Goal: Task Accomplishment & Management: Manage account settings

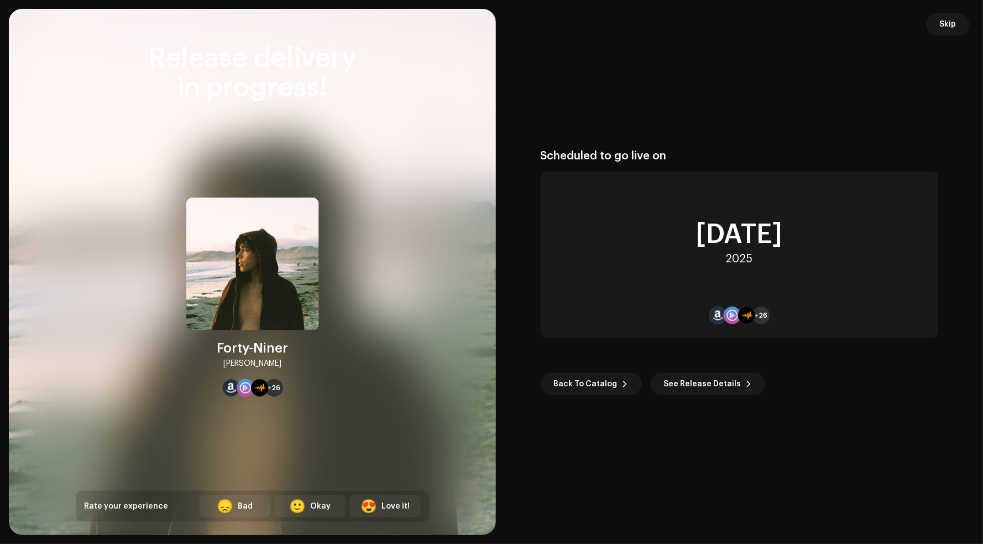
scroll to position [1983, 0]
click at [956, 24] on span "Skip" at bounding box center [948, 24] width 17 height 22
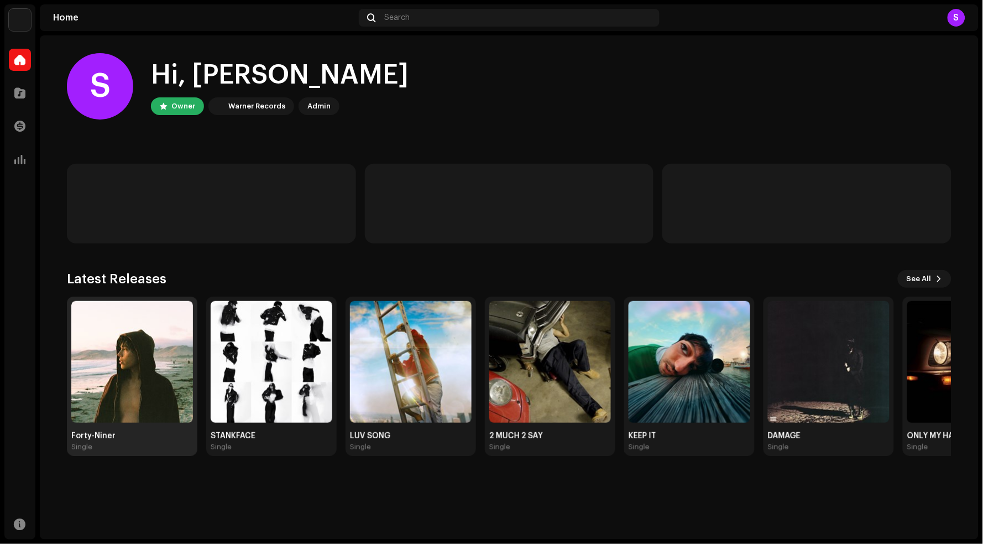
click at [135, 371] on img at bounding box center [132, 362] width 122 height 122
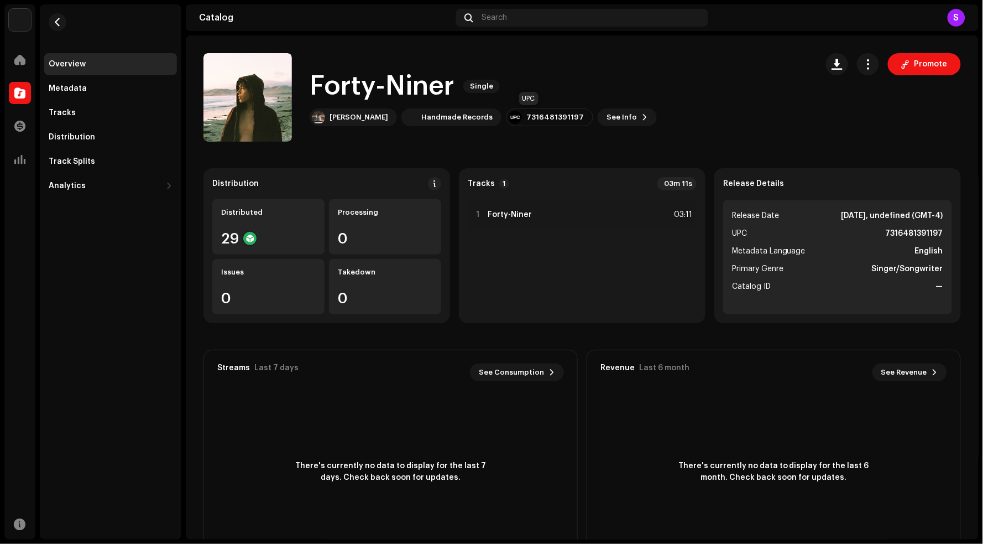
click at [527, 117] on div "7316481391197" at bounding box center [556, 117] width 58 height 9
copy div "7316481391197"
click at [923, 63] on span "Promote" at bounding box center [931, 64] width 33 height 22
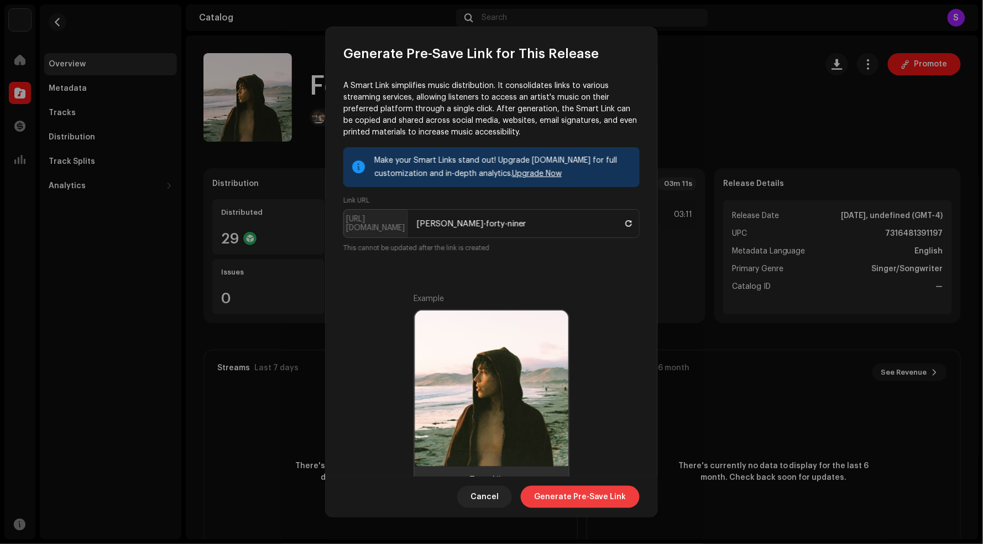
click at [570, 496] on span "Generate Pre-Save Link" at bounding box center [580, 497] width 92 height 22
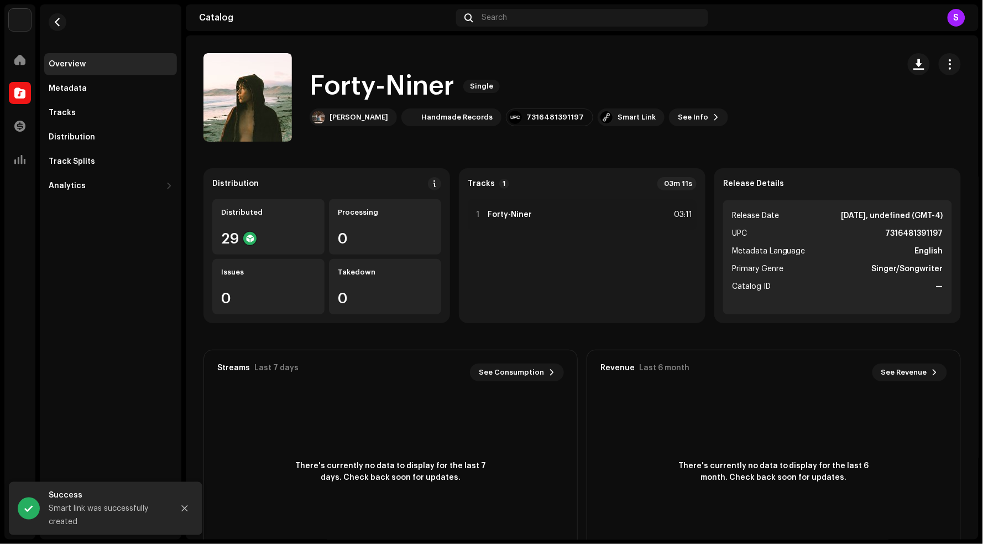
click at [603, 106] on div "Forty-Niner Single Jacob Wright Handmade Records 7316481391197 Smart Link See I…" at bounding box center [519, 98] width 419 height 58
click at [603, 111] on div "Smart Link" at bounding box center [631, 117] width 67 height 18
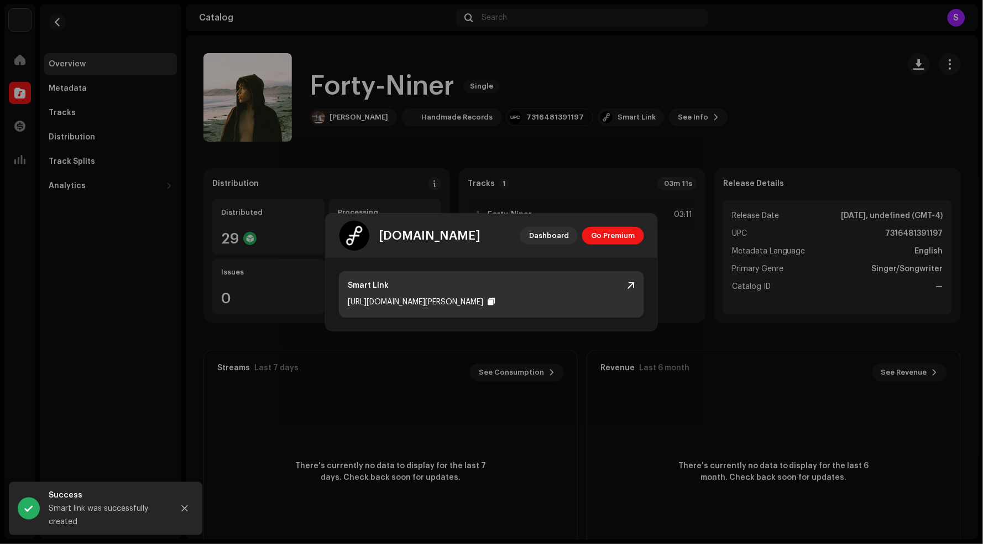
click at [491, 298] on div at bounding box center [491, 301] width 7 height 9
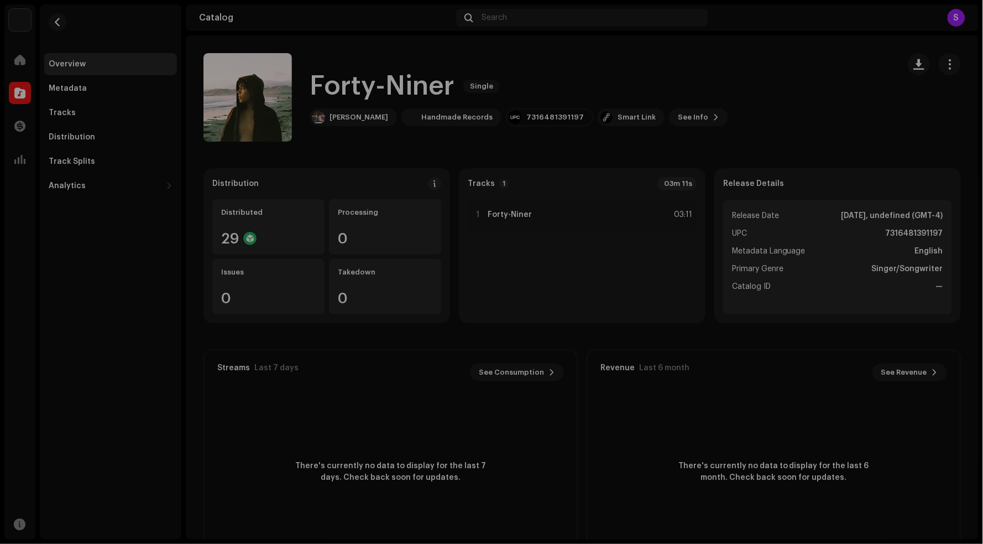
click at [814, 91] on div "feature.fm Dashboard Go Premium Smart Link https://ffm.to/jacob-wright-forty-ni…" at bounding box center [491, 272] width 983 height 544
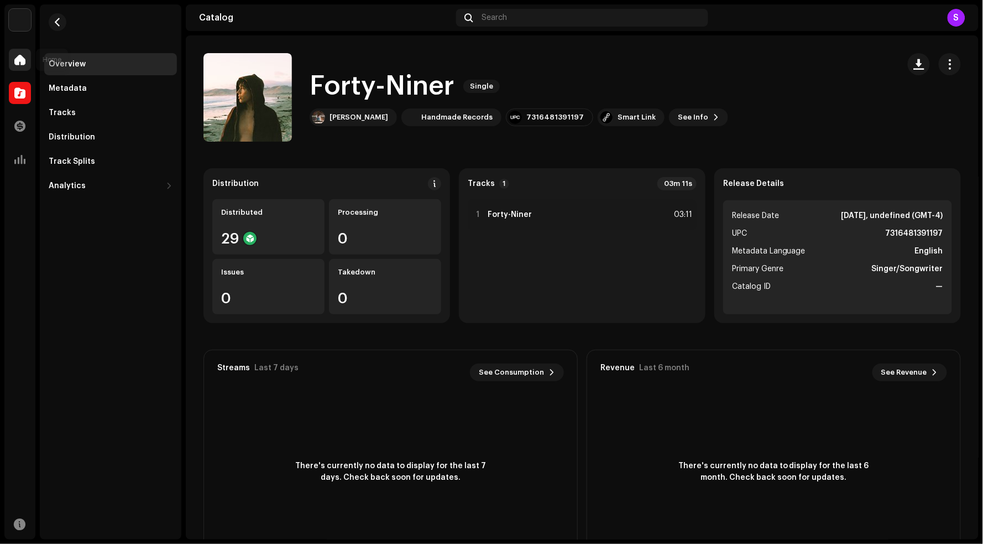
click at [23, 66] on div at bounding box center [20, 60] width 22 height 22
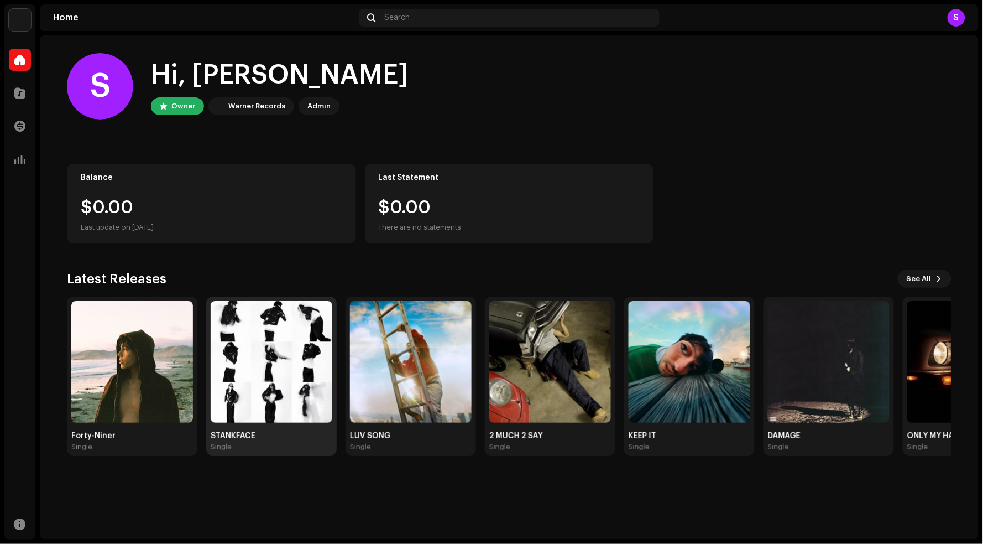
click at [253, 356] on img at bounding box center [272, 362] width 122 height 122
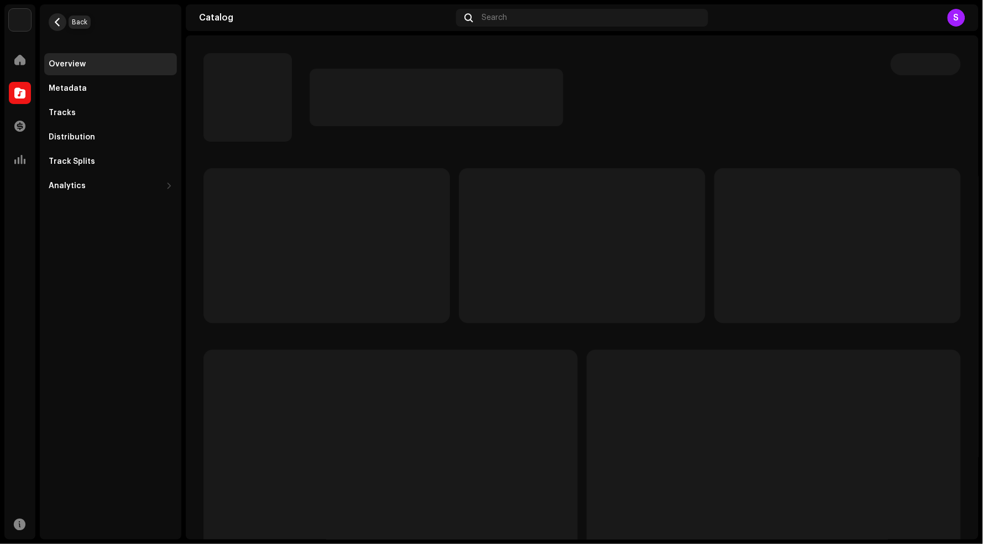
click at [60, 21] on span "button" at bounding box center [58, 22] width 8 height 9
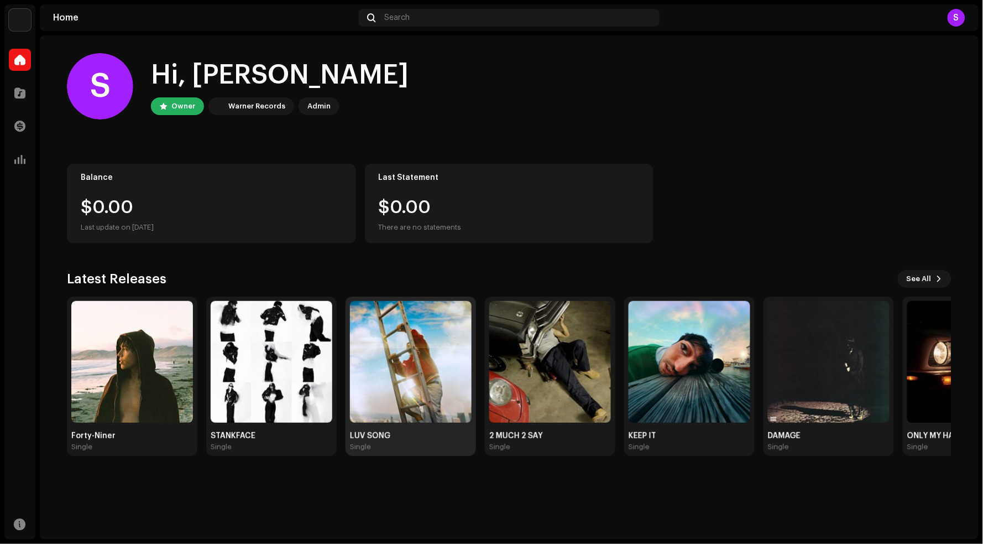
click at [436, 367] on img at bounding box center [411, 362] width 122 height 122
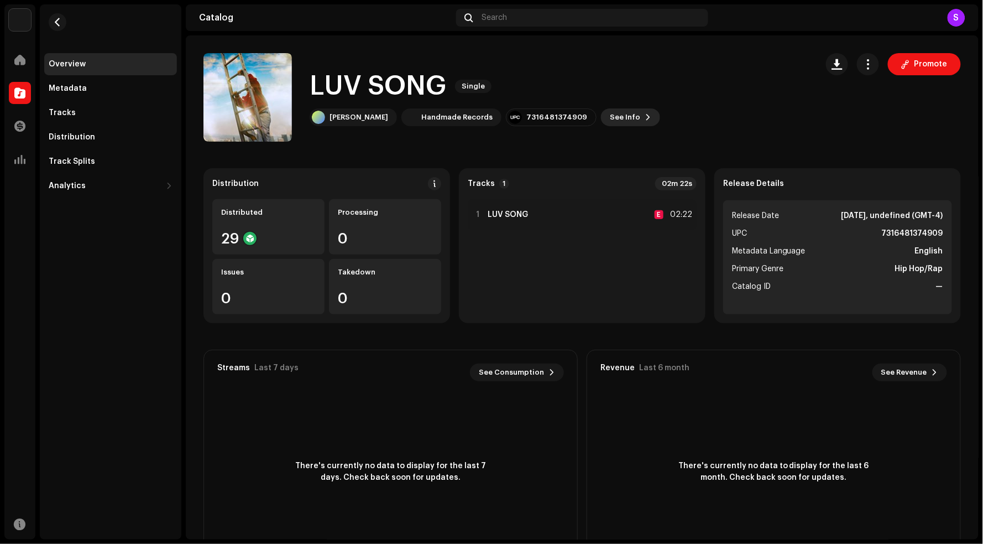
click at [610, 117] on span "See Info" at bounding box center [625, 117] width 30 height 22
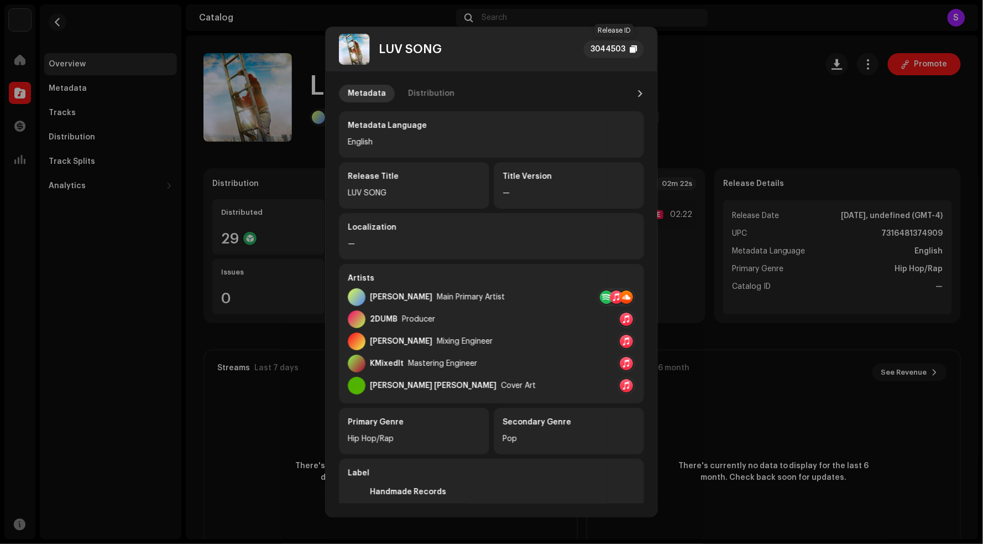
click at [636, 50] on div at bounding box center [634, 49] width 7 height 9
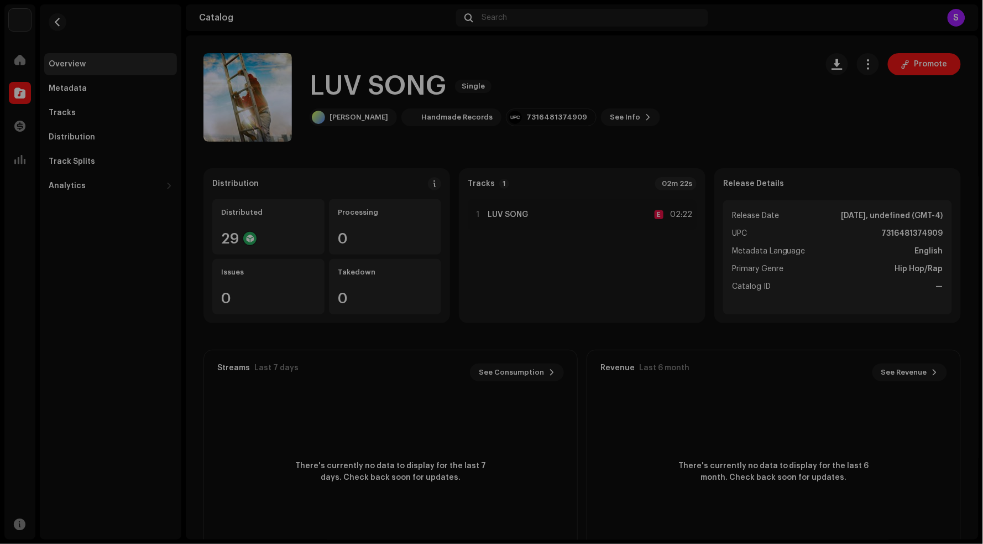
click at [159, 71] on div "LUV SONG 3044503 Metadata Distribution Metadata Language English Release Title …" at bounding box center [491, 272] width 983 height 544
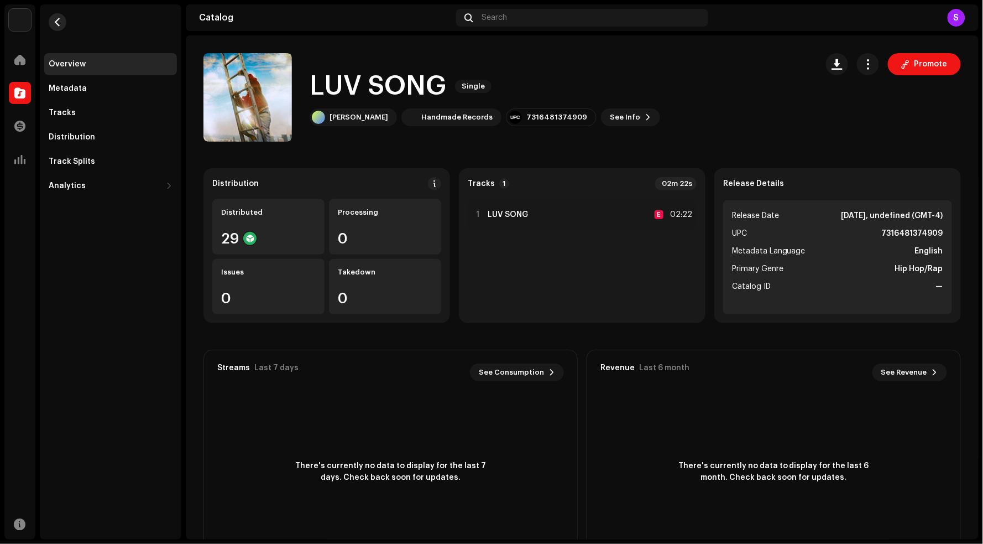
click at [60, 21] on span "button" at bounding box center [58, 22] width 8 height 9
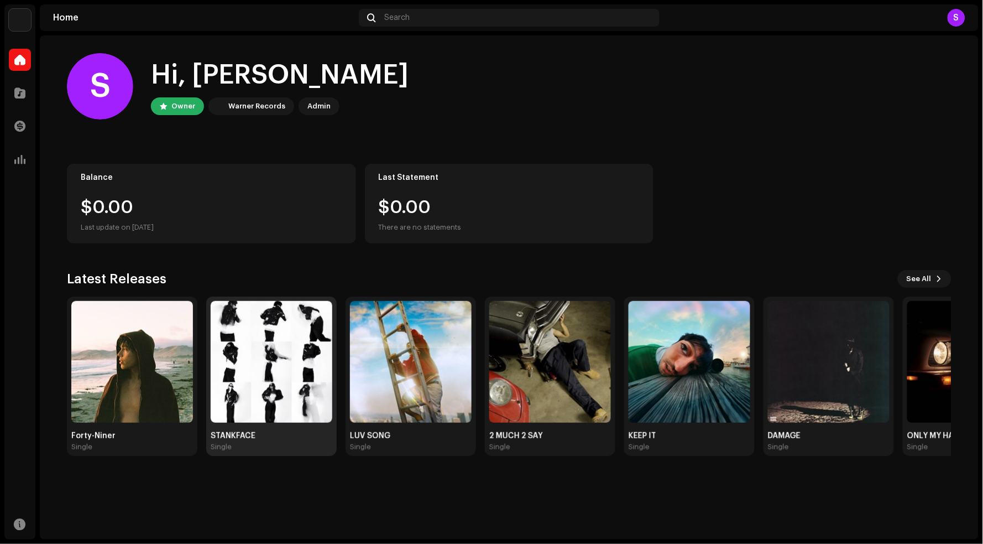
click at [266, 421] on img at bounding box center [272, 362] width 122 height 122
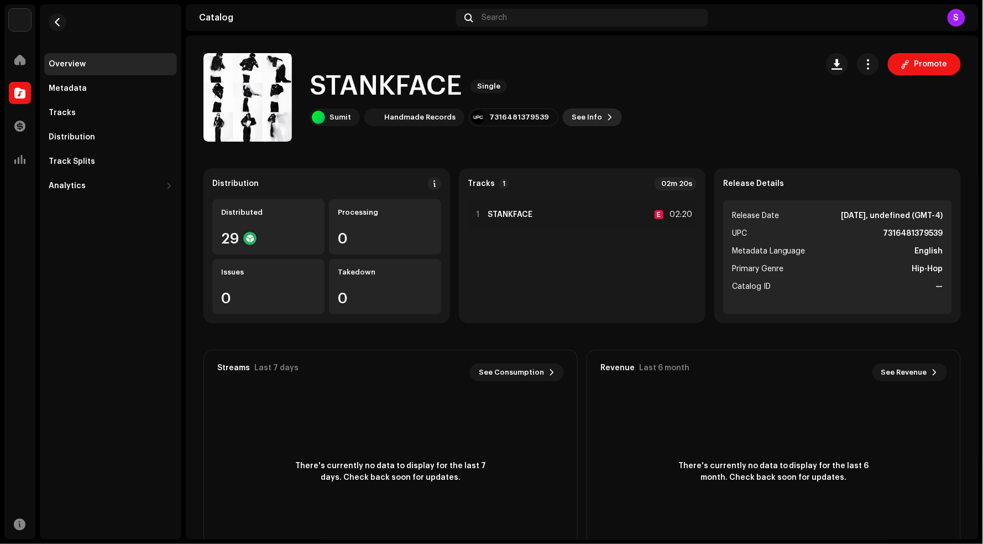
click at [585, 117] on span "See Info" at bounding box center [587, 117] width 30 height 22
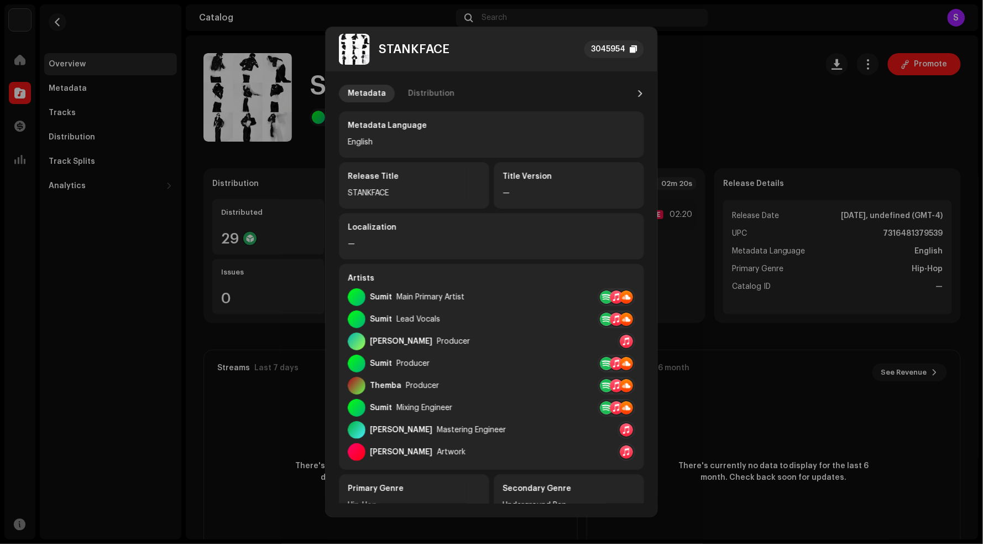
click at [639, 54] on div "3045954" at bounding box center [615, 49] width 60 height 18
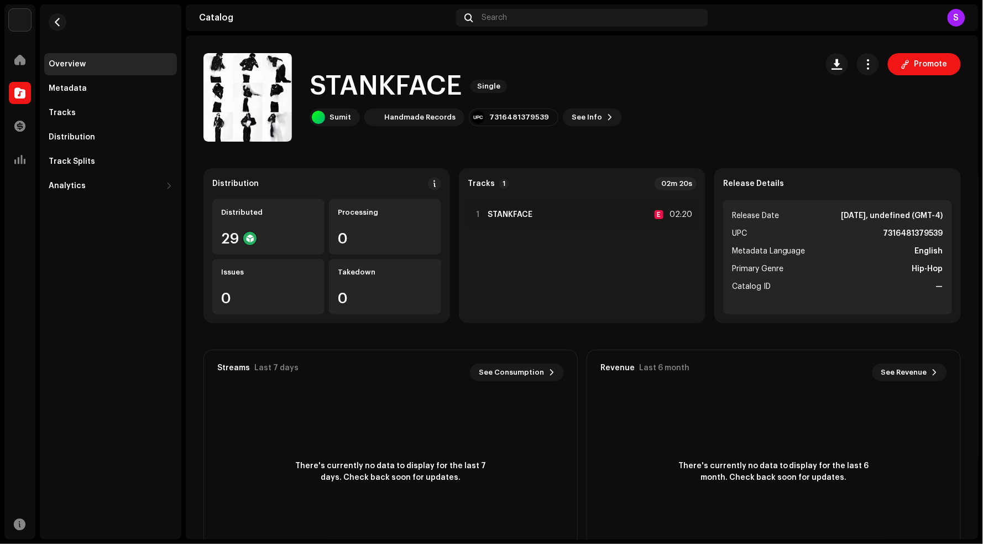
click at [724, 110] on div "STANKFACE 3045954 Metadata Distribution Metadata Language English Release Title…" at bounding box center [491, 272] width 983 height 544
click at [861, 54] on button "button" at bounding box center [868, 64] width 22 height 22
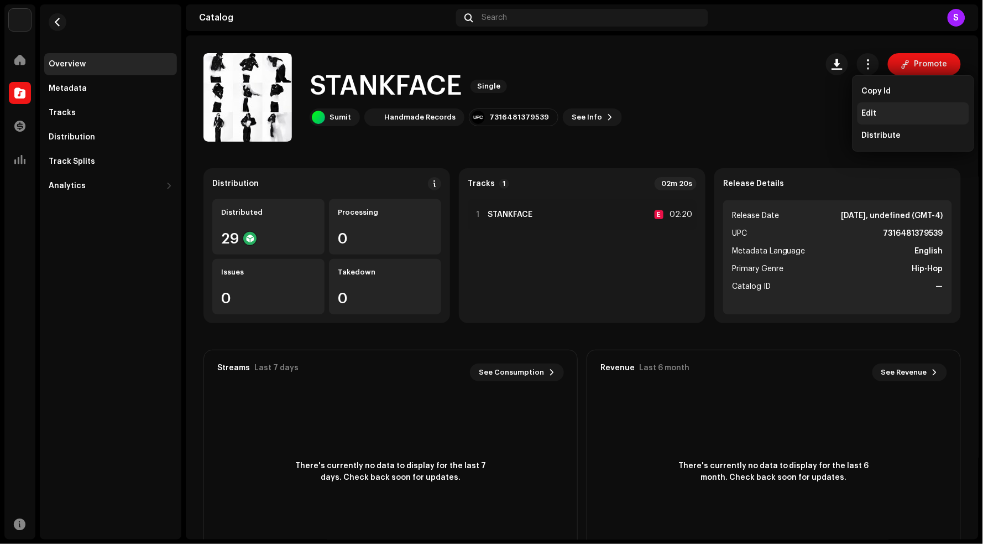
click at [875, 106] on div "Edit" at bounding box center [914, 113] width 112 height 22
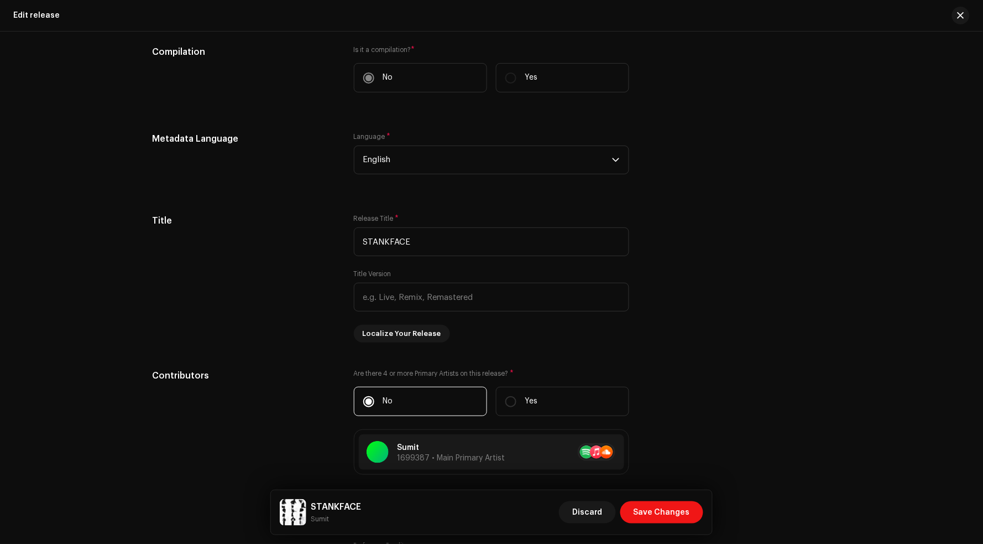
scroll to position [665, 0]
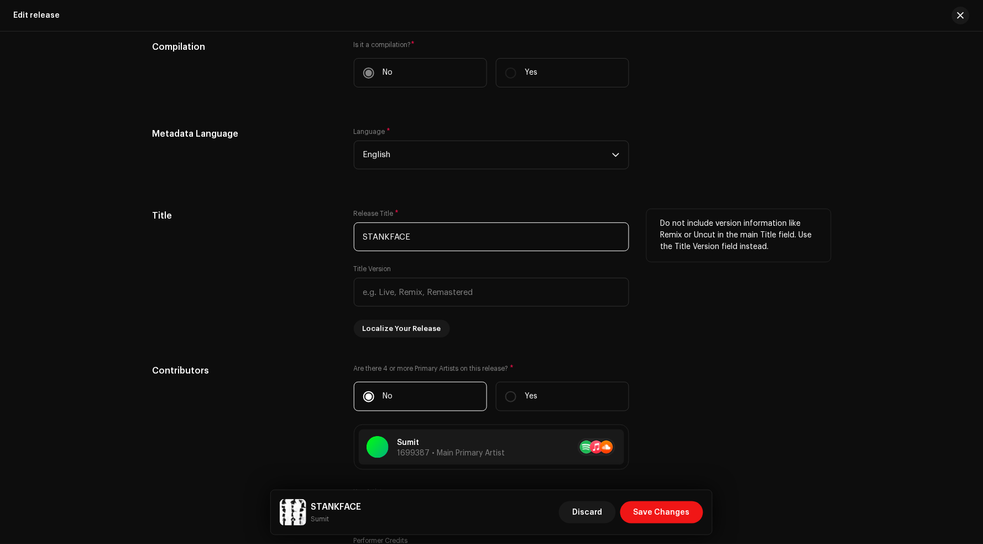
click at [421, 233] on input "STANKFACE" at bounding box center [491, 236] width 275 height 29
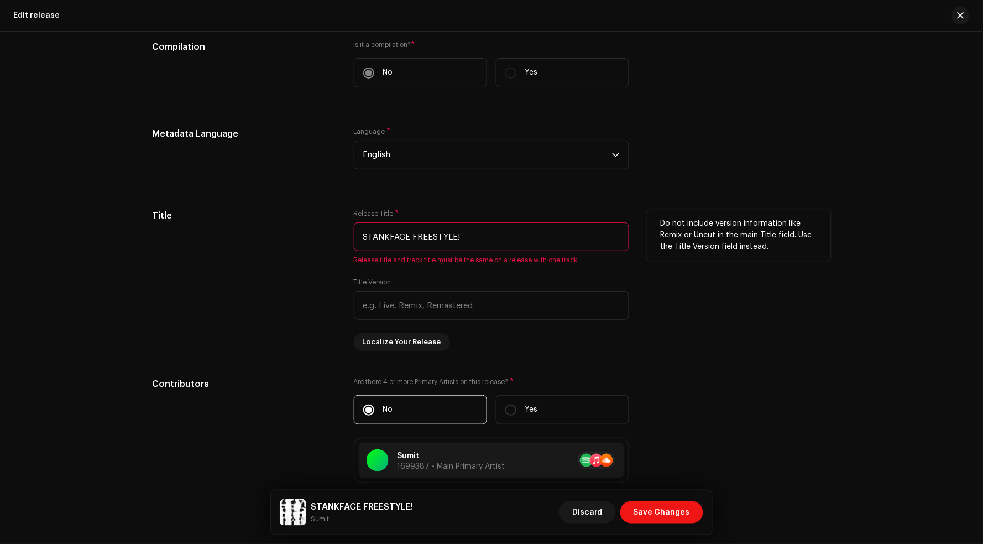
type input "STANKFACE FREESTYLE!"
click at [675, 293] on div "Do not include version information like Remix or Uncut in the main Title field.…" at bounding box center [739, 280] width 184 height 142
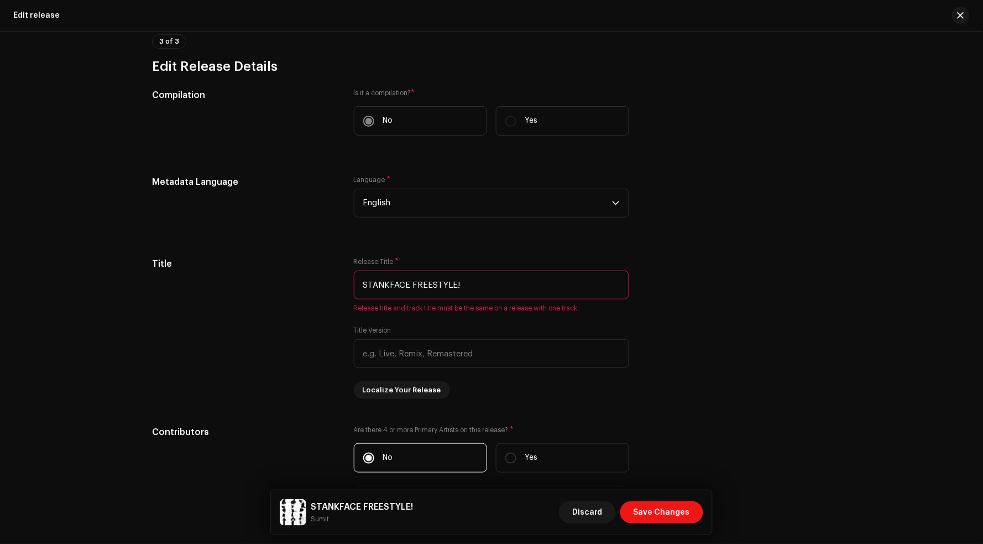
scroll to position [615, 0]
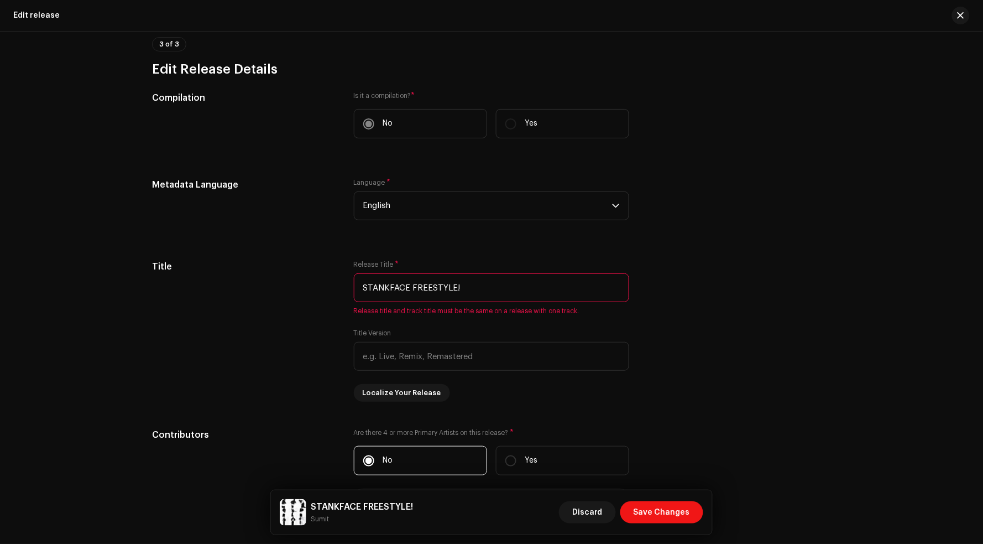
click at [680, 196] on div "Metadata Language Language * English" at bounding box center [491, 205] width 679 height 55
click at [585, 283] on input "STANKFACE FREESTYLE!" at bounding box center [491, 287] width 275 height 29
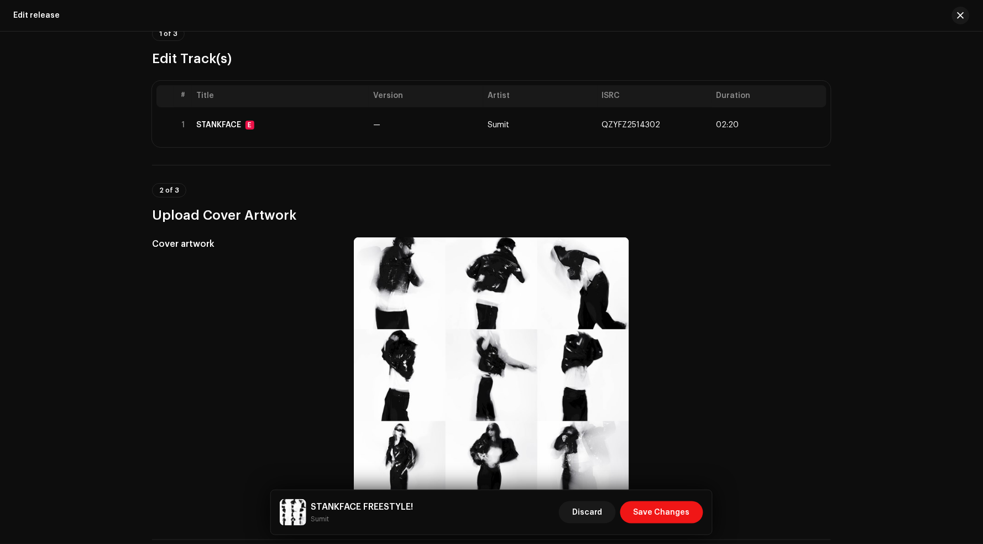
scroll to position [96, 0]
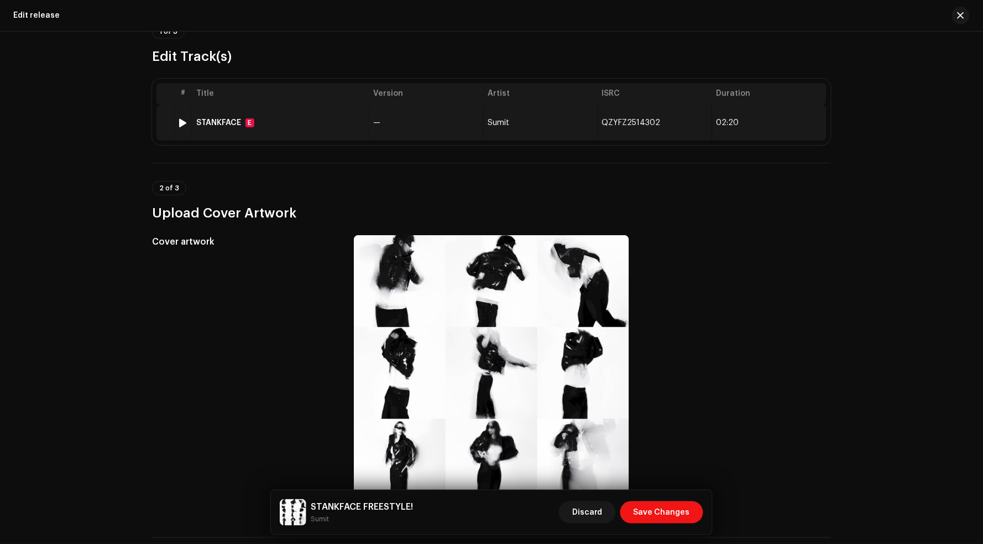
click at [732, 127] on td "02:20" at bounding box center [769, 122] width 115 height 35
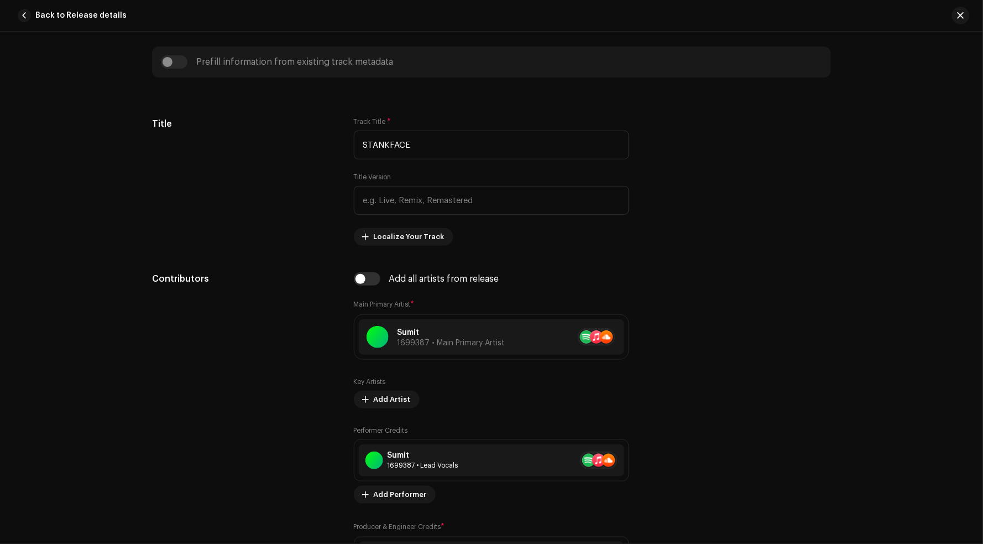
scroll to position [493, 0]
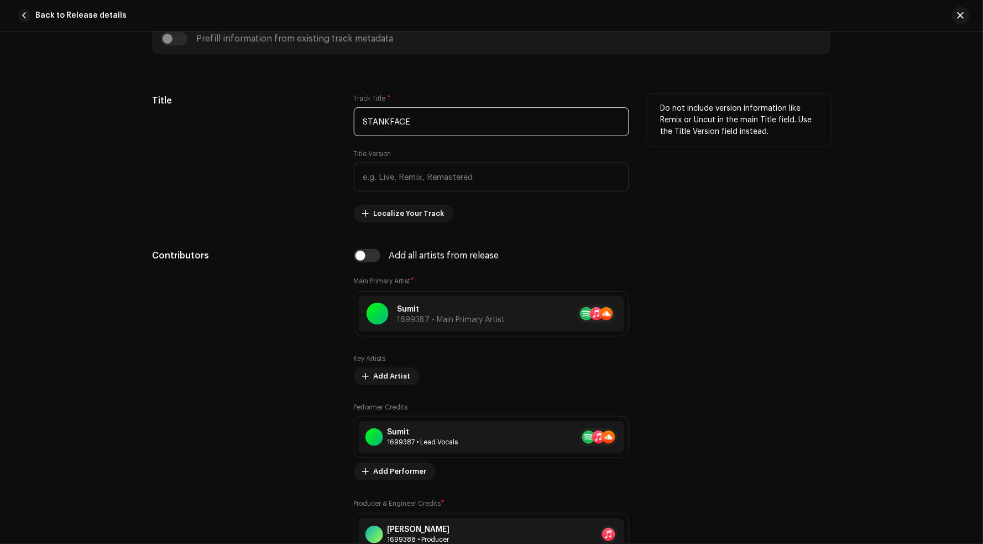
click at [436, 112] on input "STANKFACE" at bounding box center [491, 121] width 275 height 29
click at [430, 115] on input "STANKFACE" at bounding box center [491, 121] width 275 height 29
click at [428, 119] on input "STANKFACE" at bounding box center [491, 121] width 275 height 29
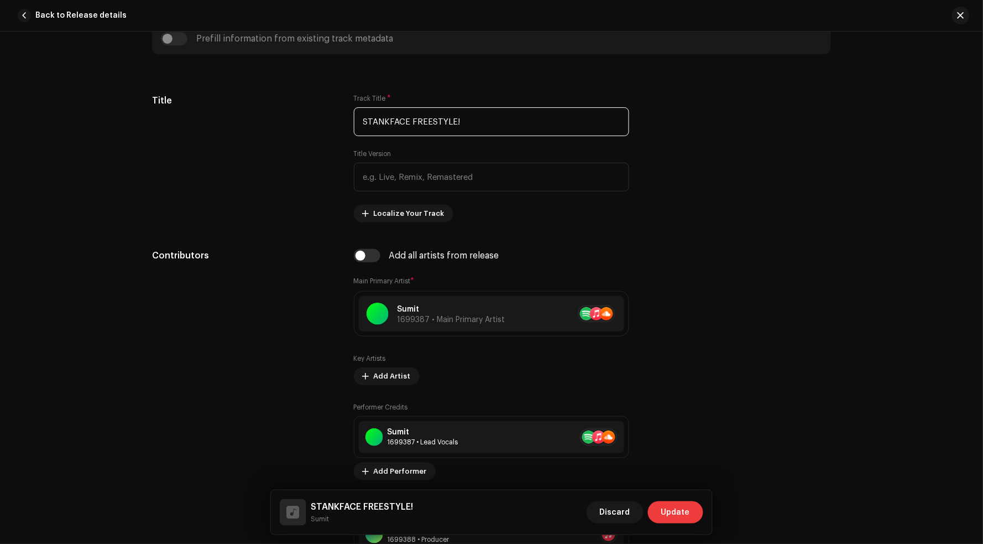
type input "STANKFACE FREESTYLE!"
click at [693, 513] on button "Update" at bounding box center [675, 512] width 55 height 22
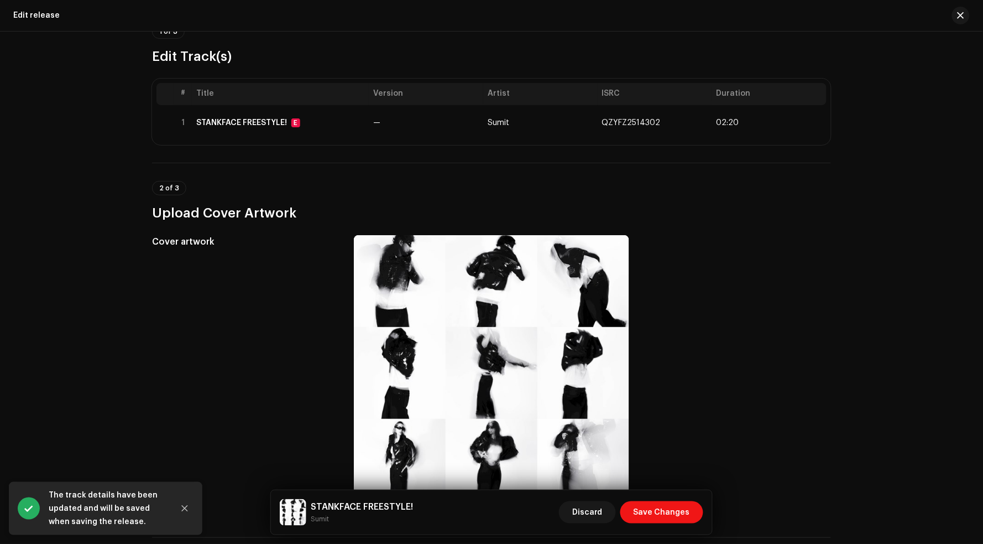
click at [693, 513] on button "Save Changes" at bounding box center [662, 512] width 83 height 22
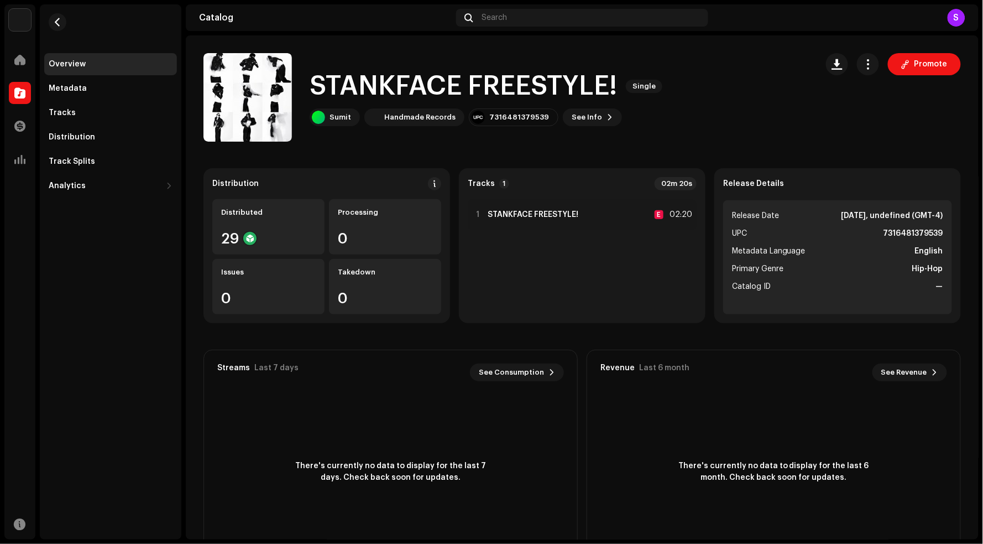
click at [436, 175] on div "Distribution Distributed 29 Processing 0 Issues 0 Takedown 0" at bounding box center [327, 245] width 247 height 155
click at [436, 181] on button at bounding box center [434, 183] width 13 height 13
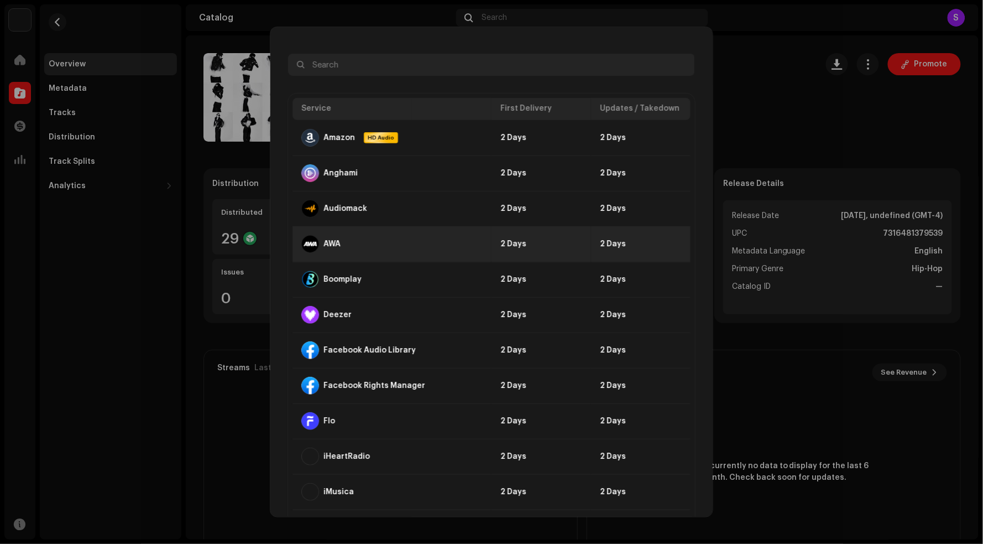
scroll to position [86, 0]
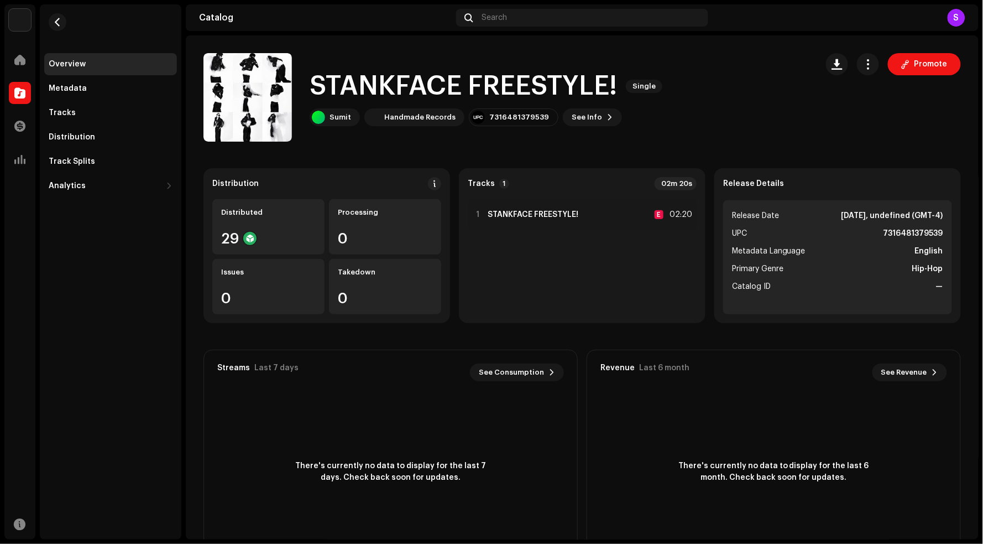
click at [807, 362] on div "DSP Guidelines for Delivery Lead Time We usually deliver your releases within h…" at bounding box center [491, 272] width 983 height 544
click at [951, 58] on button "Promote" at bounding box center [924, 64] width 73 height 22
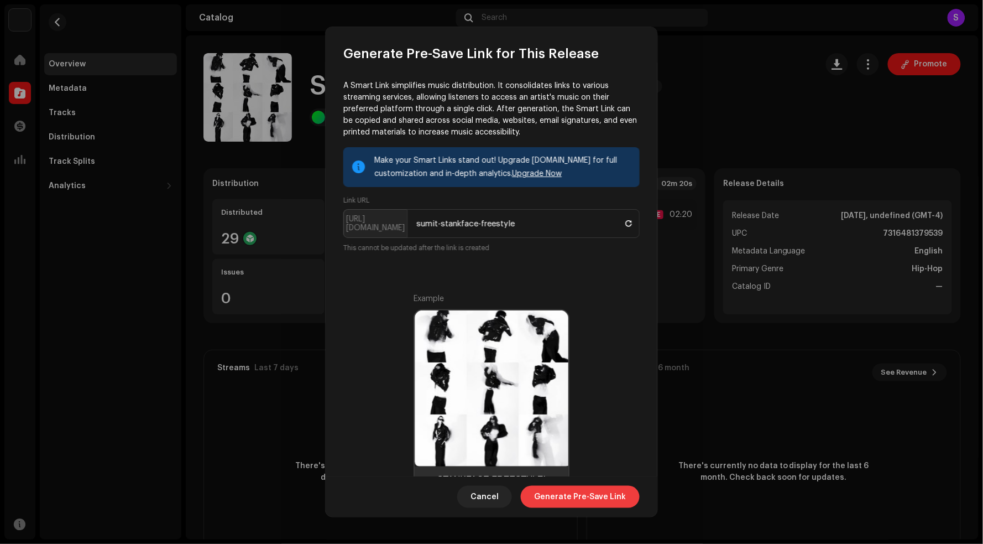
click at [589, 497] on span "Generate Pre-Save Link" at bounding box center [580, 497] width 92 height 22
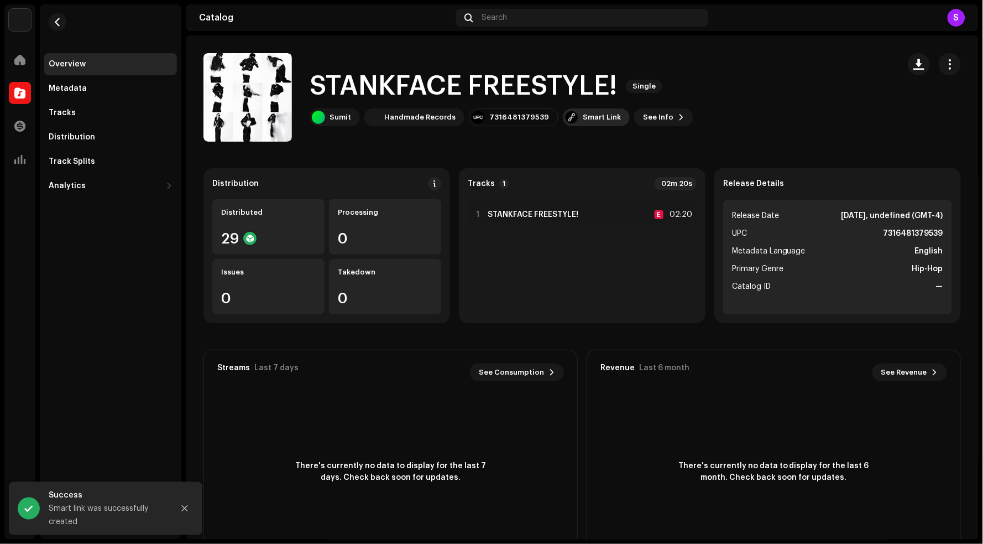
click at [590, 121] on div "Smart Link" at bounding box center [596, 117] width 67 height 18
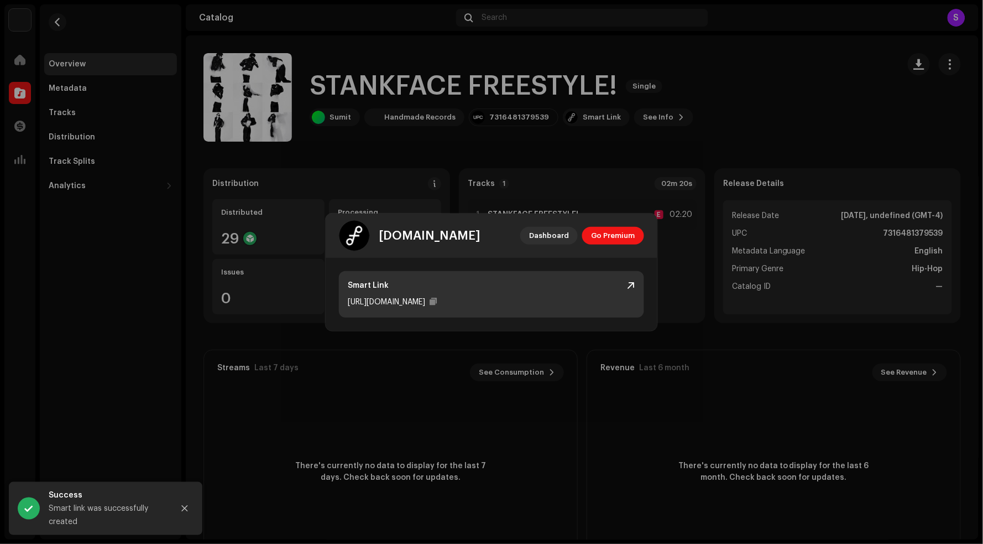
click at [502, 296] on div "https://ffm.to/sumit-stankface-freestyle" at bounding box center [492, 301] width 288 height 13
